Goal: Ask a question

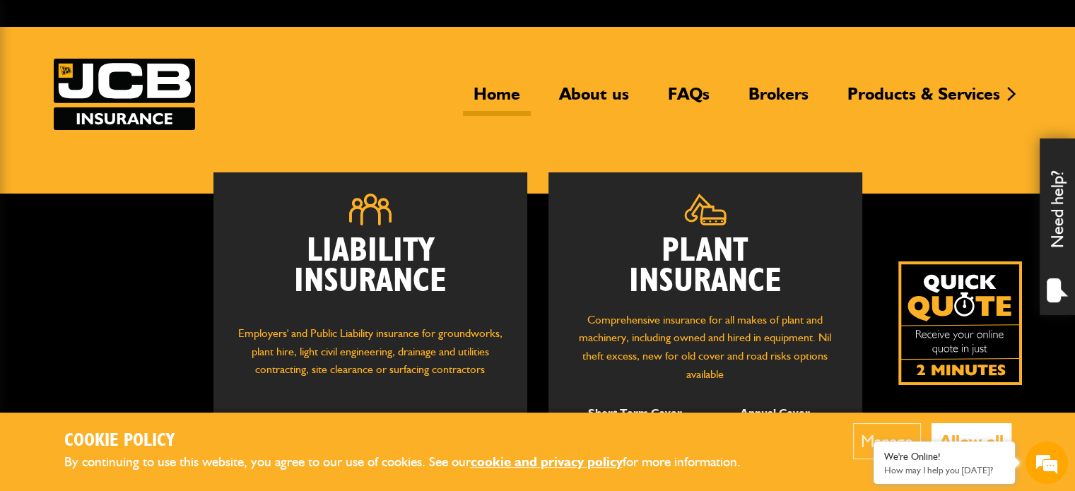
scroll to position [27, 0]
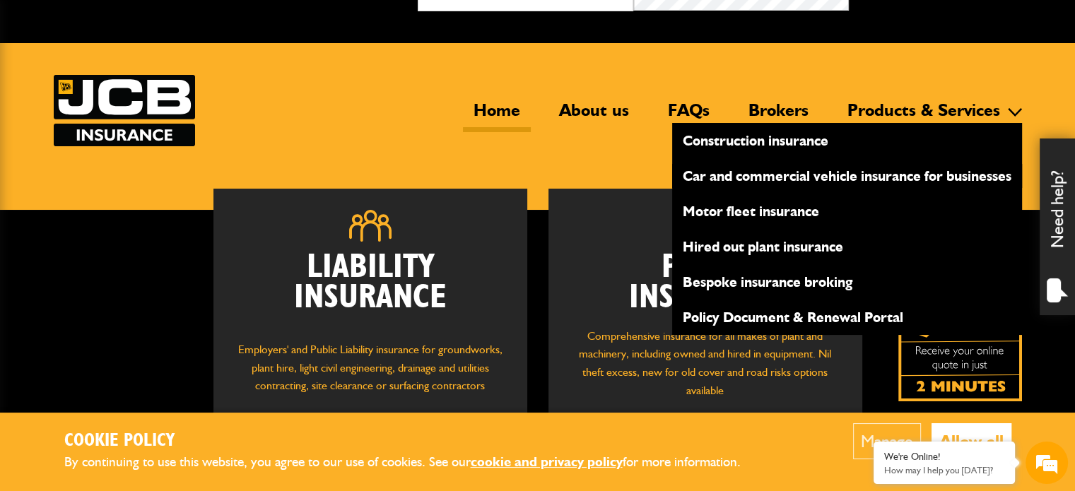
click at [958, 175] on link "Car and commercial vehicle insurance for businesses" at bounding box center [847, 176] width 350 height 24
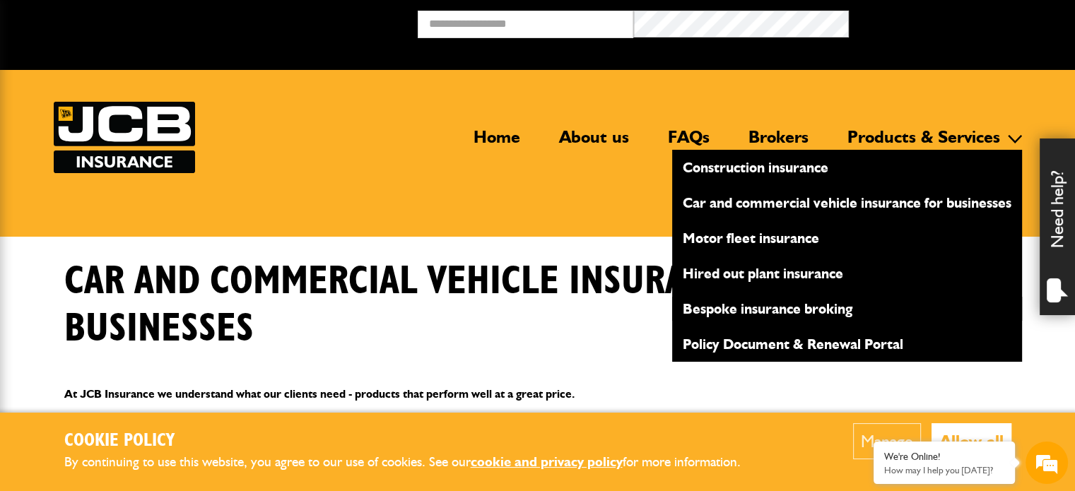
click at [783, 308] on link "Bespoke insurance broking" at bounding box center [847, 309] width 350 height 24
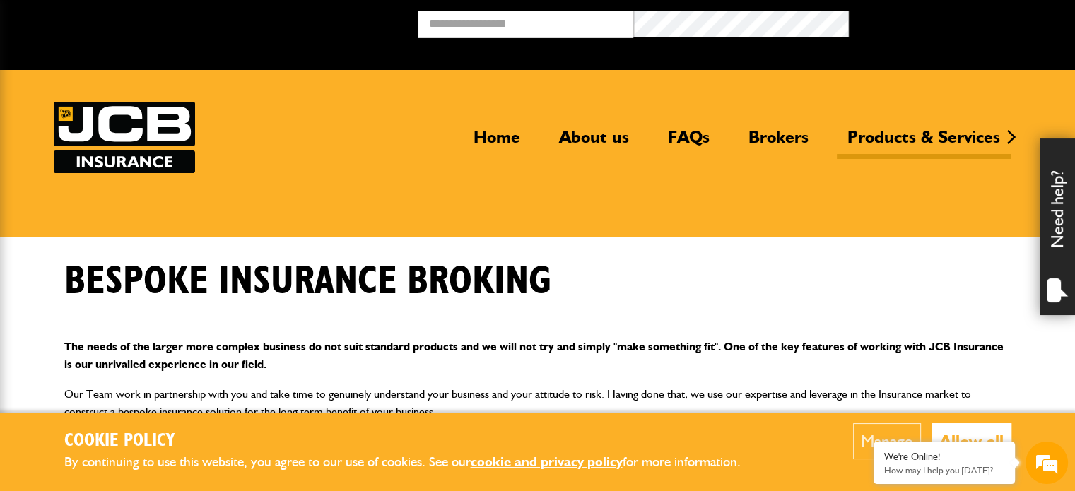
scroll to position [78, 0]
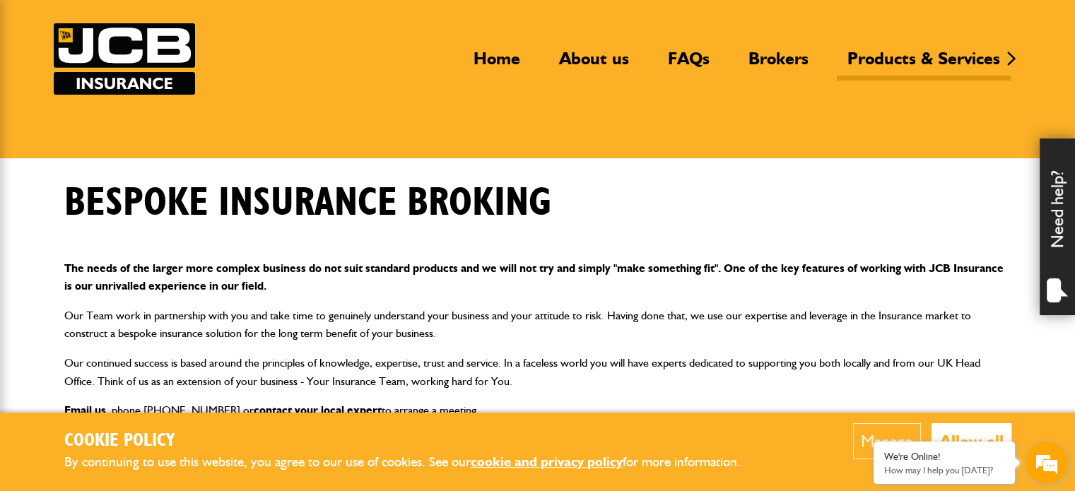
click at [1042, 467] on em at bounding box center [1047, 463] width 38 height 38
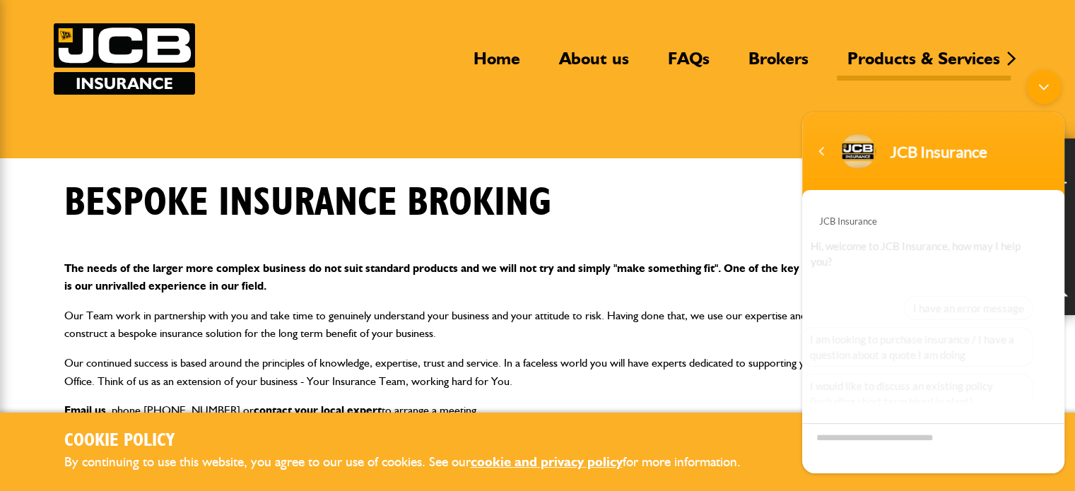
scroll to position [143, 0]
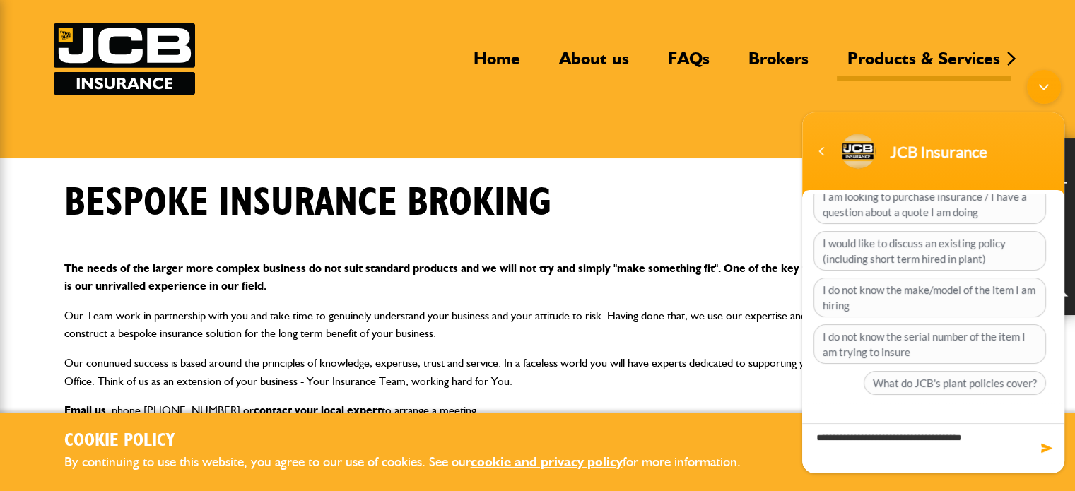
type textarea "**********"
click at [1048, 448] on span at bounding box center [1047, 448] width 14 height 14
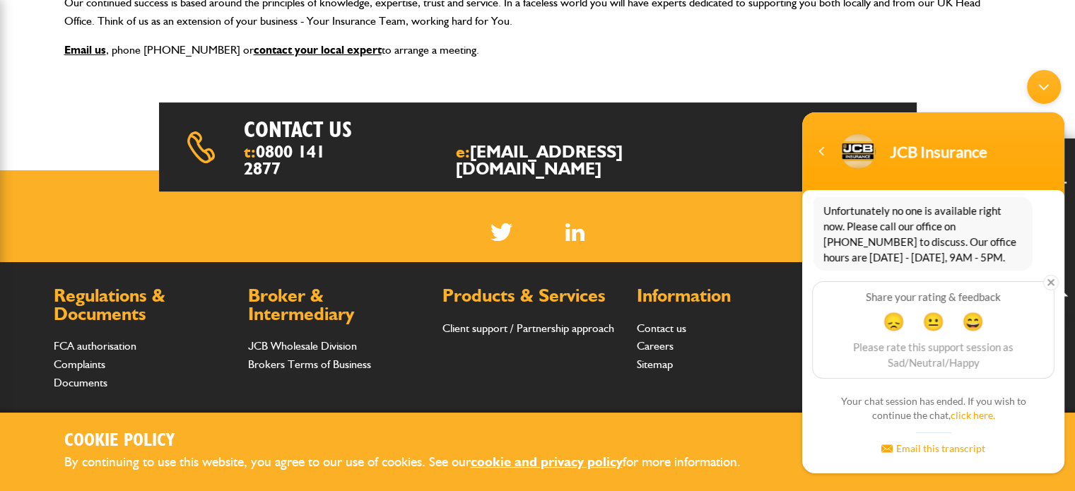
scroll to position [436, 0]
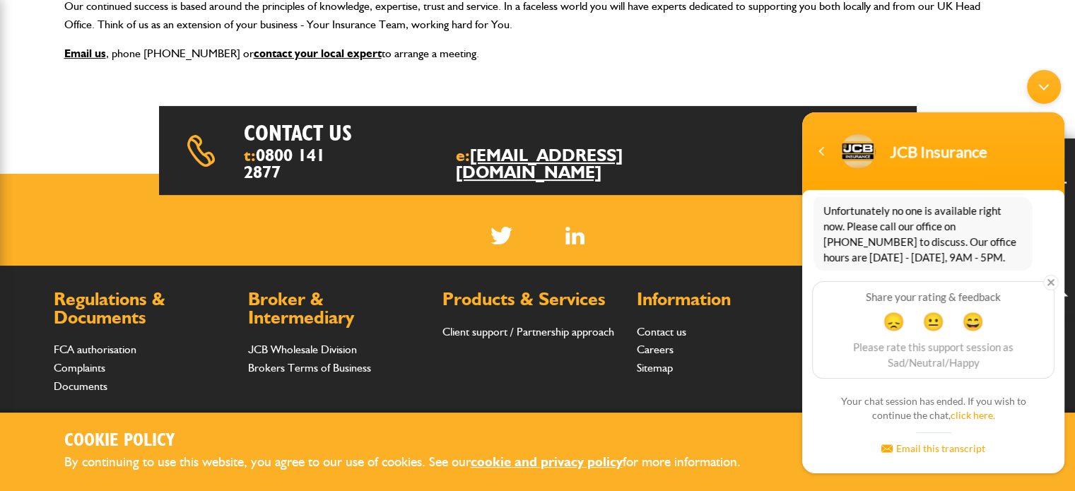
click at [589, 156] on link "insurance@jcb.com" at bounding box center [539, 163] width 167 height 37
